Goal: Transaction & Acquisition: Purchase product/service

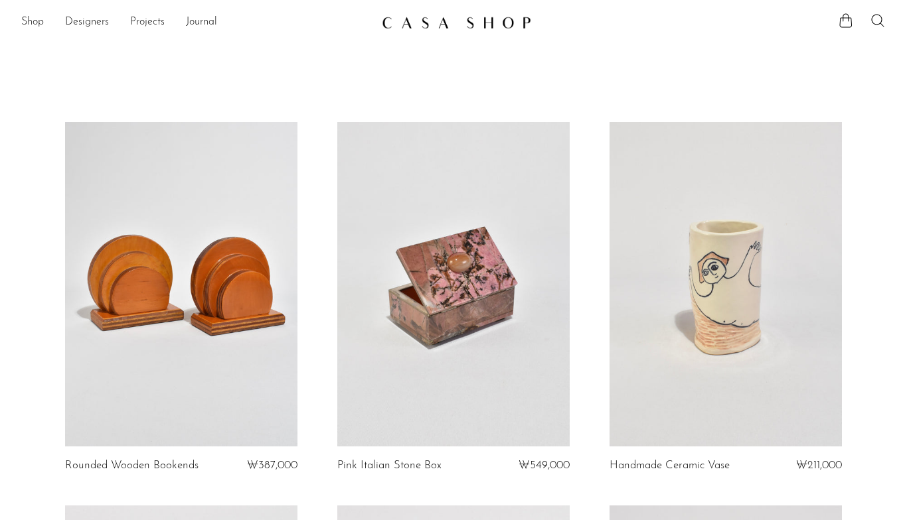
click at [27, 29] on link "Shop" at bounding box center [32, 22] width 23 height 17
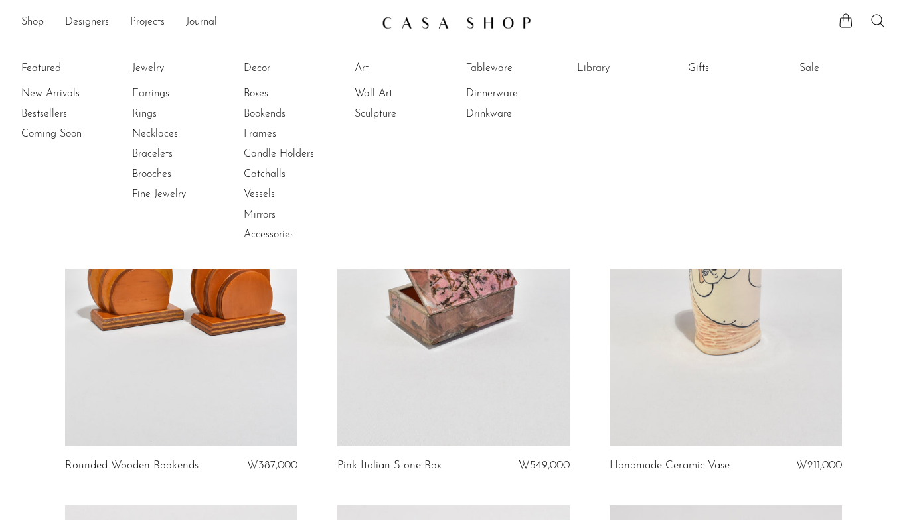
click at [53, 93] on link "New Arrivals" at bounding box center [71, 93] width 100 height 15
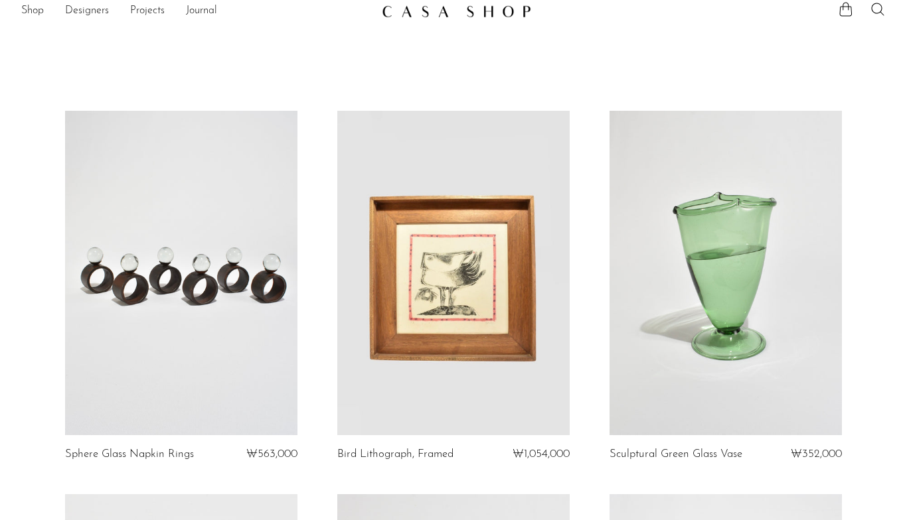
scroll to position [12, 0]
click at [271, 385] on link at bounding box center [181, 272] width 232 height 325
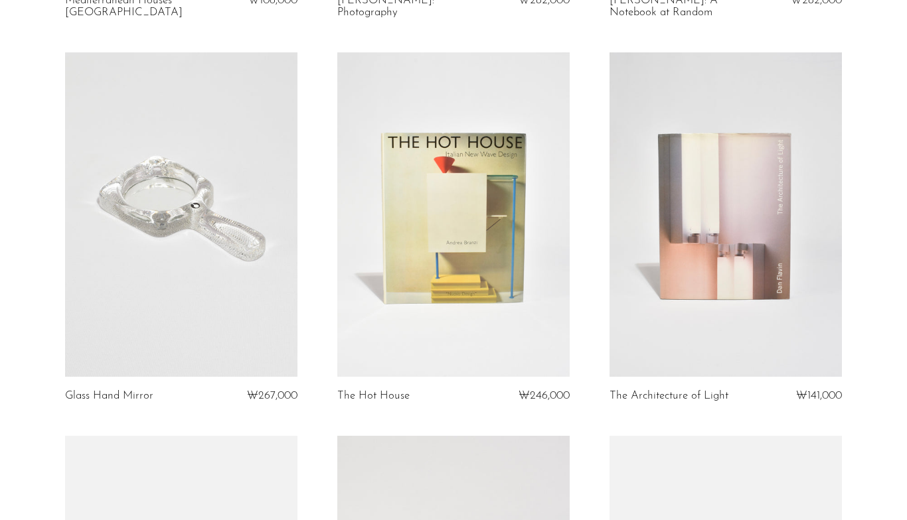
scroll to position [1629, 0]
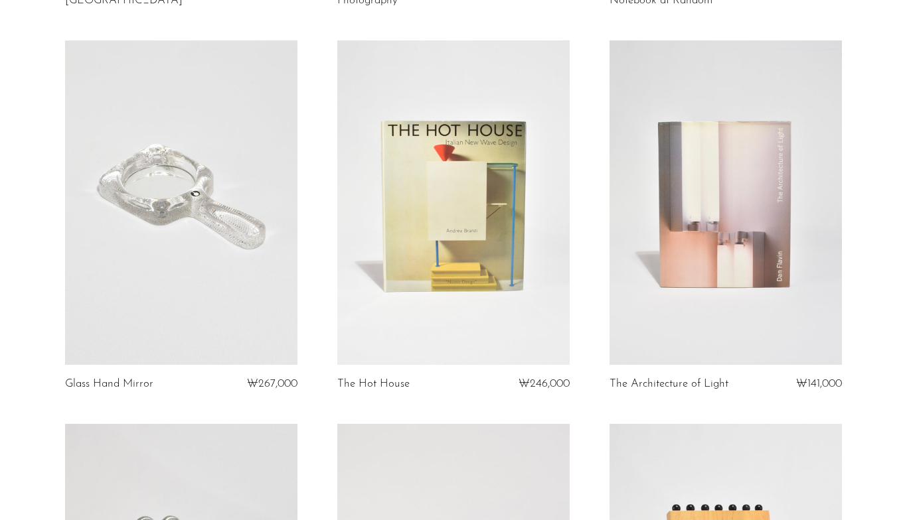
click at [250, 317] on link at bounding box center [181, 202] width 232 height 325
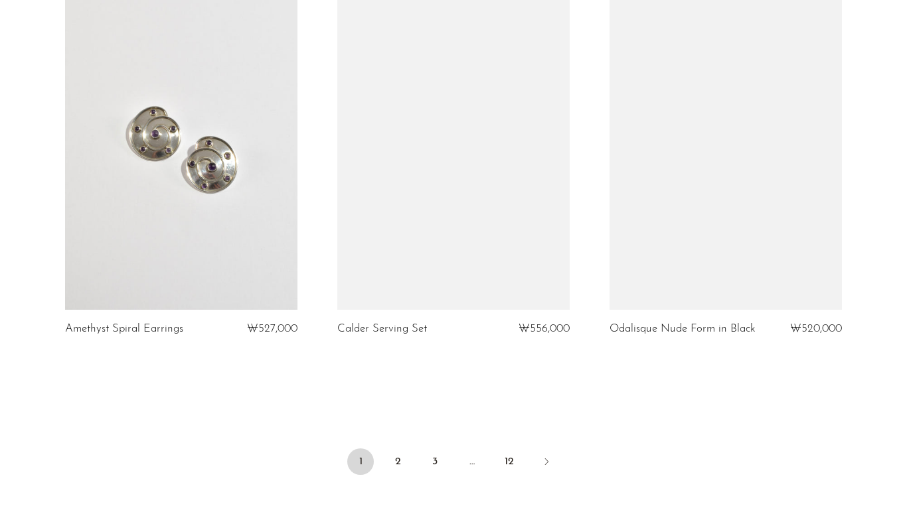
scroll to position [4407, 0]
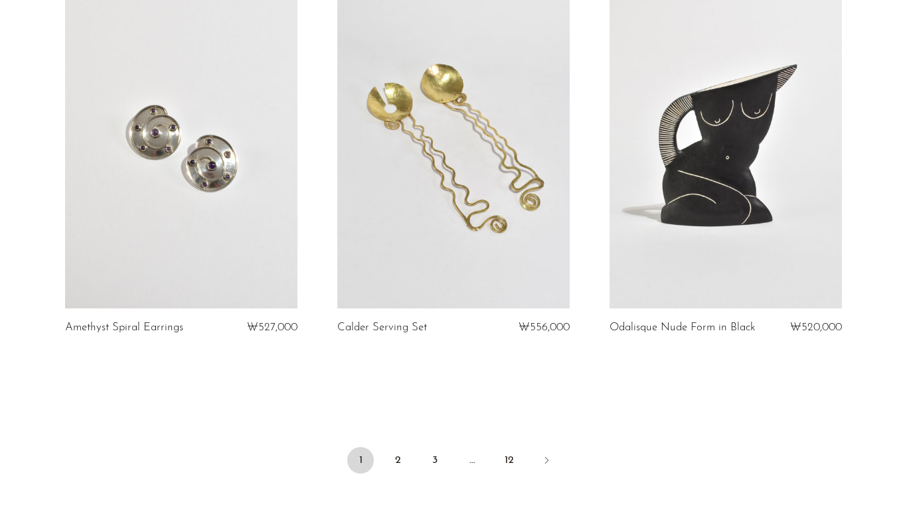
click at [407, 462] on link "2" at bounding box center [397, 460] width 27 height 27
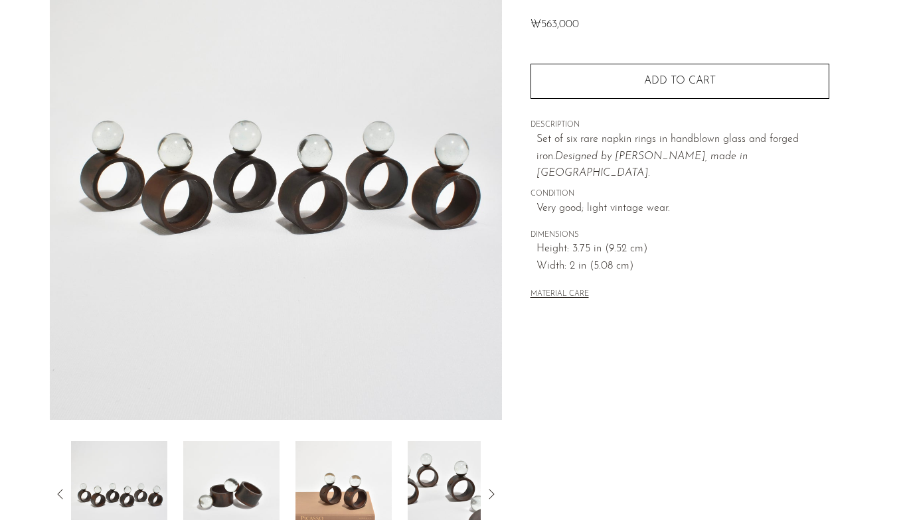
scroll to position [196, 0]
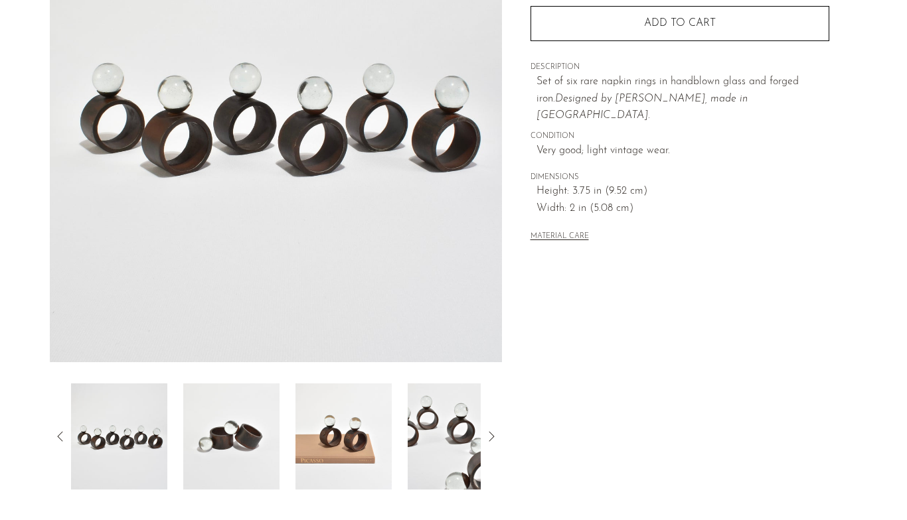
click at [445, 420] on img at bounding box center [455, 437] width 96 height 106
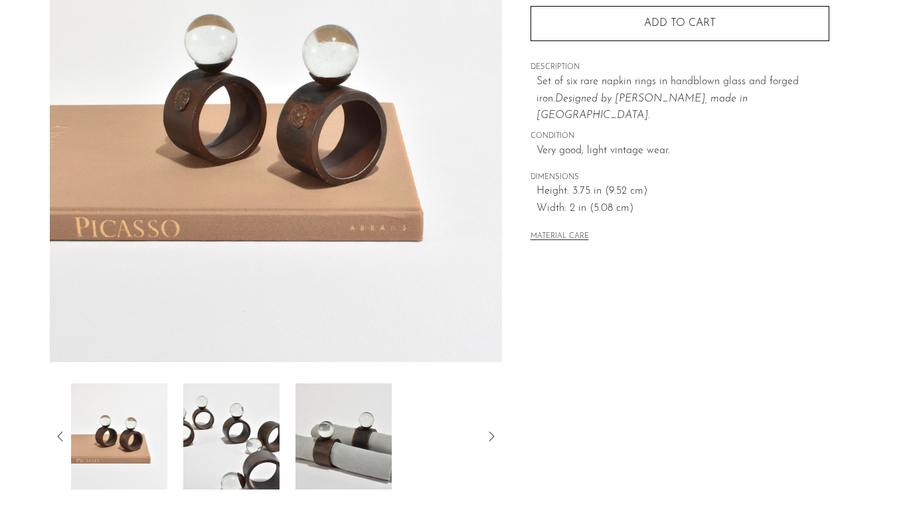
scroll to position [199, 0]
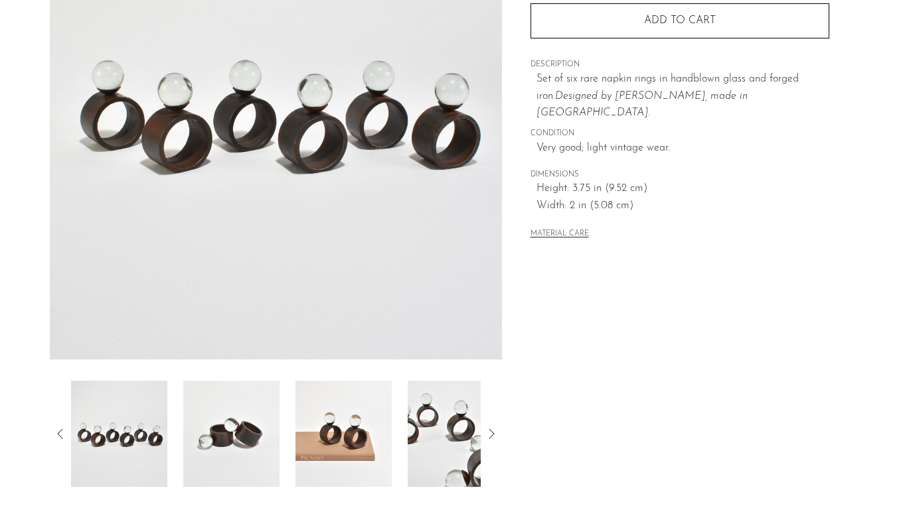
click at [239, 445] on img at bounding box center [231, 434] width 96 height 106
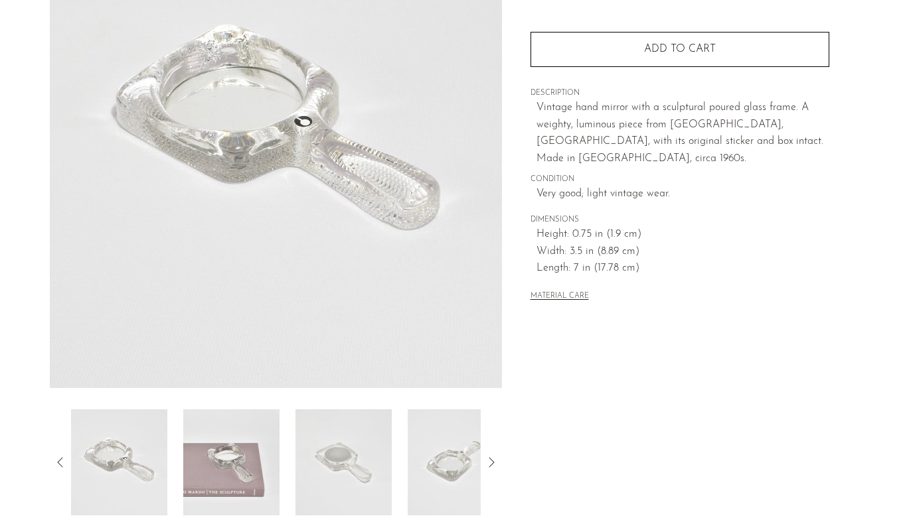
scroll to position [175, 0]
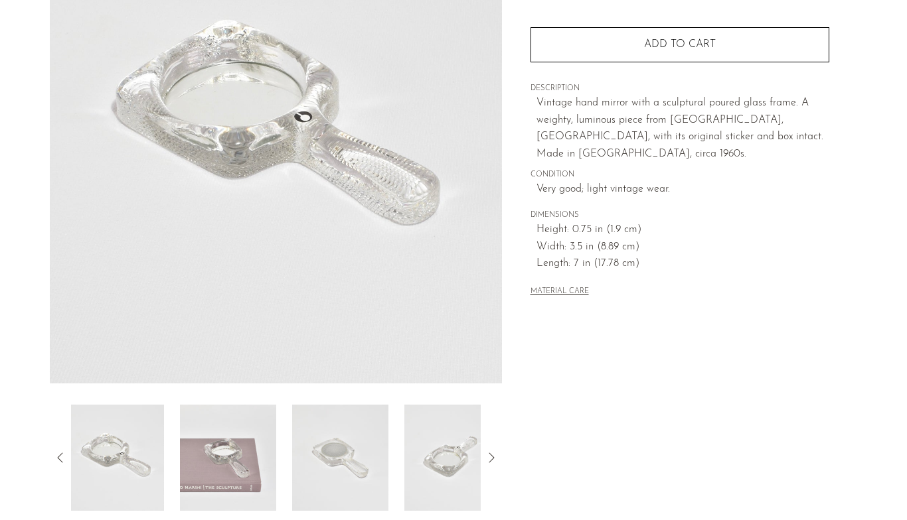
click at [372, 438] on img at bounding box center [340, 458] width 96 height 106
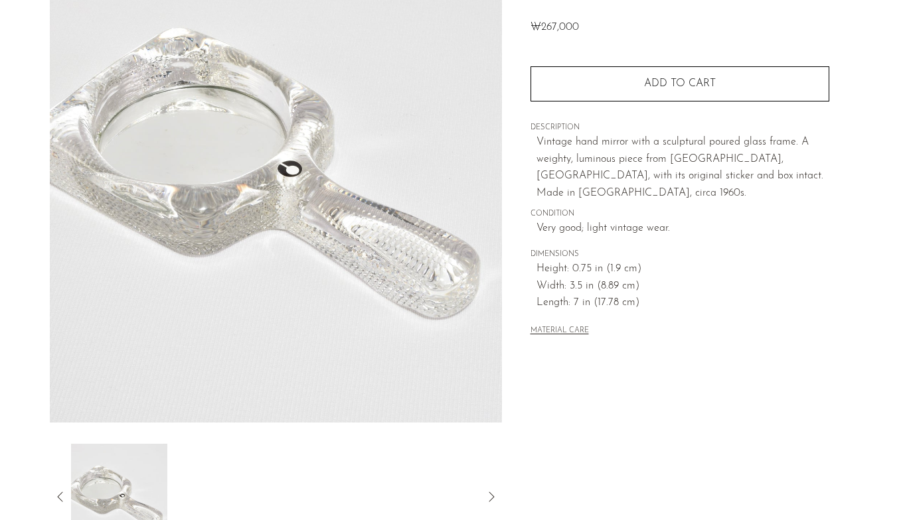
scroll to position [136, 0]
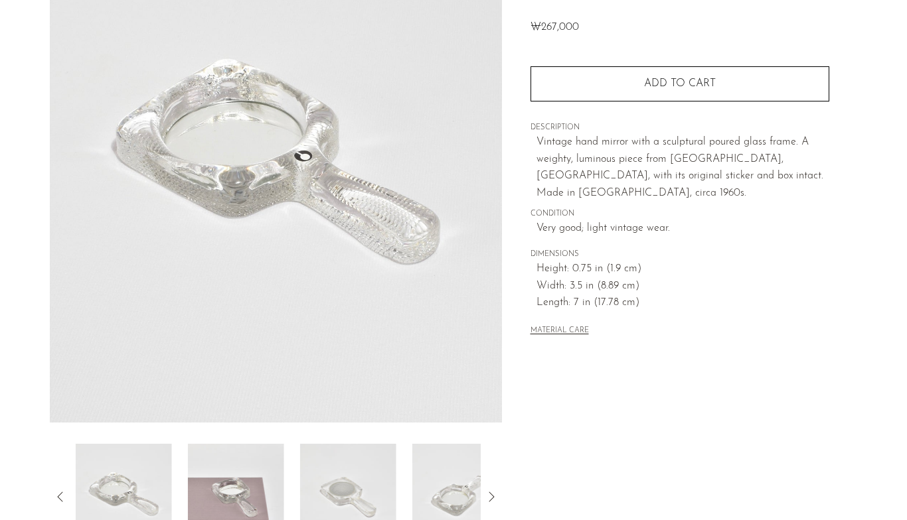
click at [125, 502] on img at bounding box center [124, 497] width 96 height 106
click at [121, 490] on img at bounding box center [119, 497] width 96 height 106
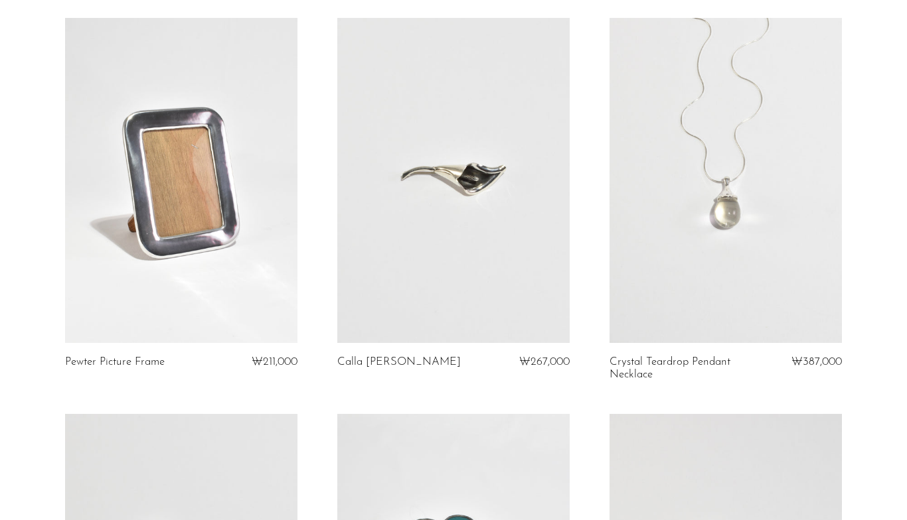
scroll to position [883, 0]
click at [646, 306] on link at bounding box center [725, 181] width 232 height 325
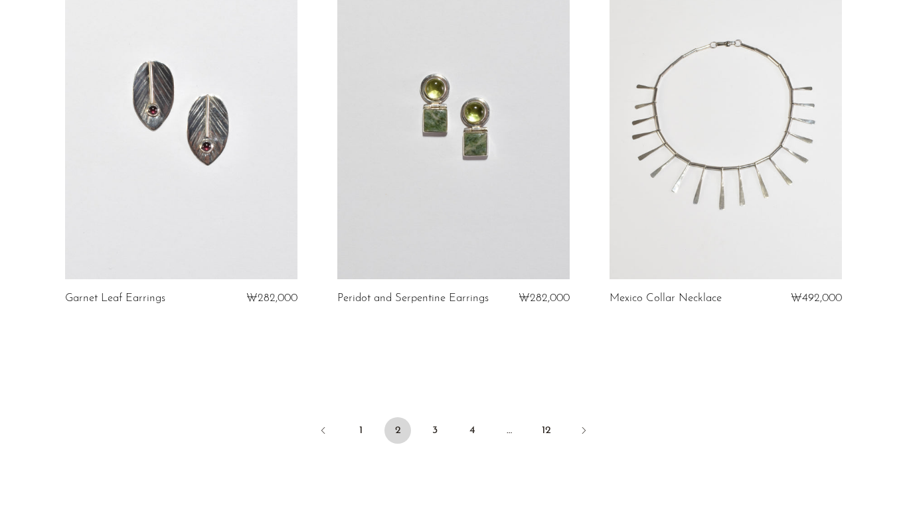
scroll to position [4449, 0]
click at [439, 417] on link "3" at bounding box center [434, 430] width 27 height 27
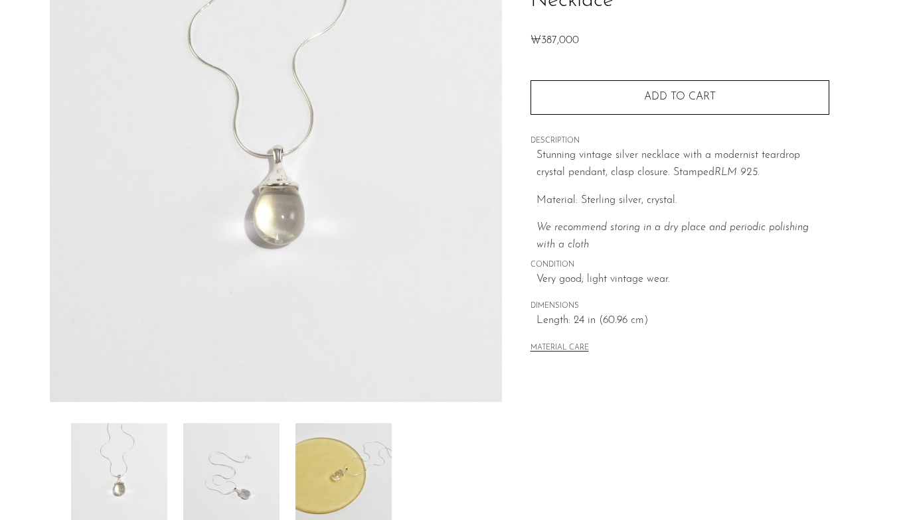
scroll to position [156, 0]
click at [369, 459] on img at bounding box center [343, 477] width 96 height 106
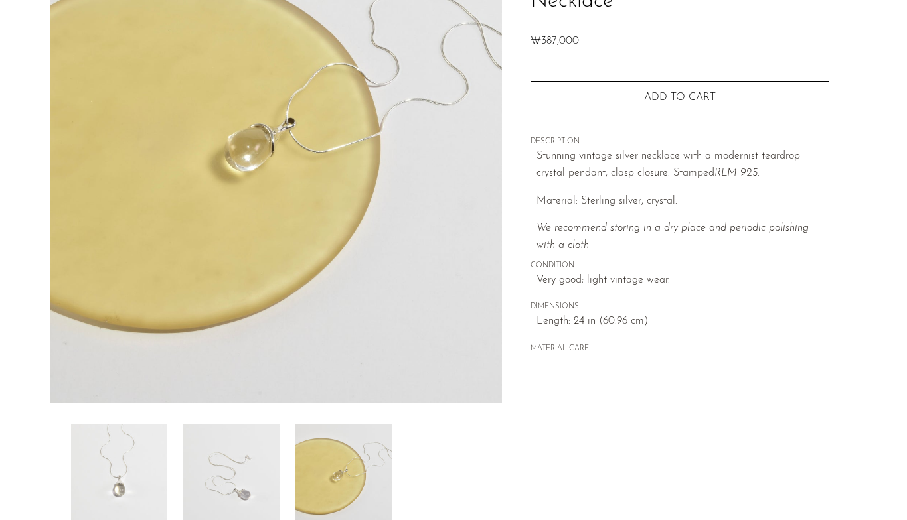
click at [265, 478] on img at bounding box center [231, 477] width 96 height 106
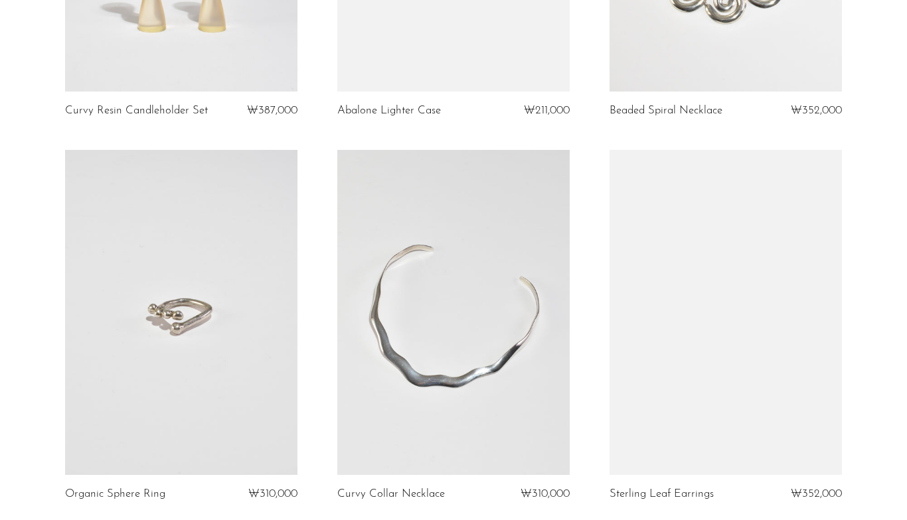
scroll to position [2716, 0]
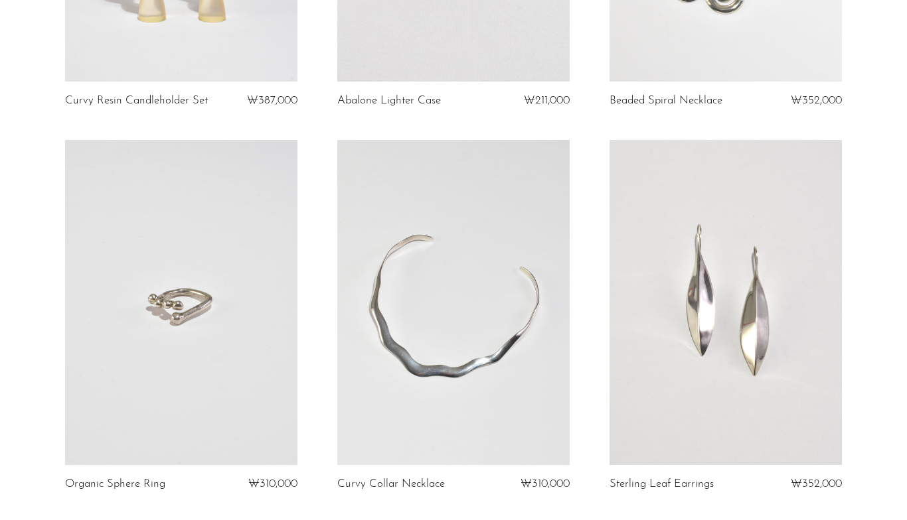
click at [220, 393] on link at bounding box center [181, 302] width 232 height 325
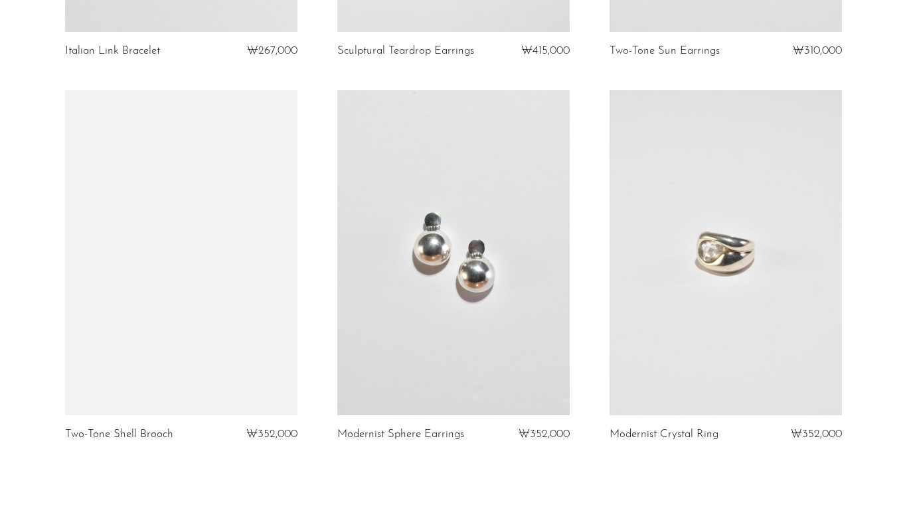
scroll to position [4437, 0]
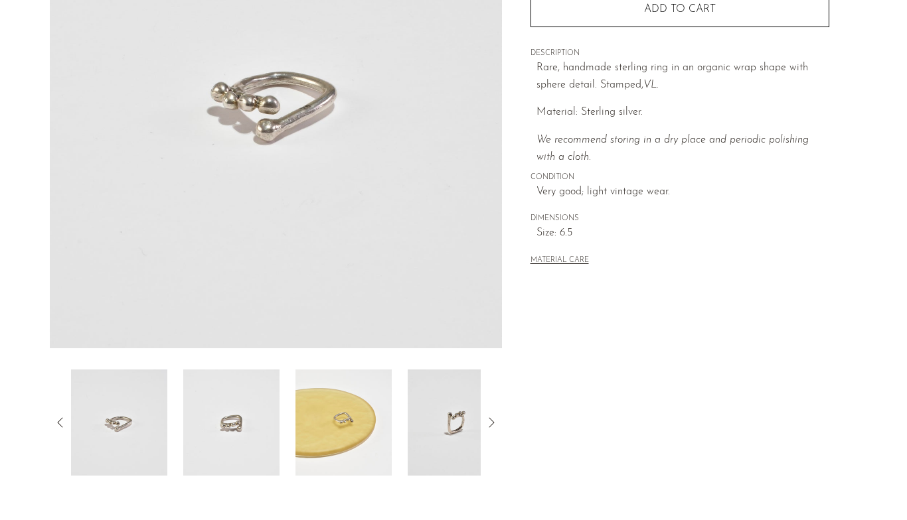
scroll to position [214, 0]
